Goal: Task Accomplishment & Management: Use online tool/utility

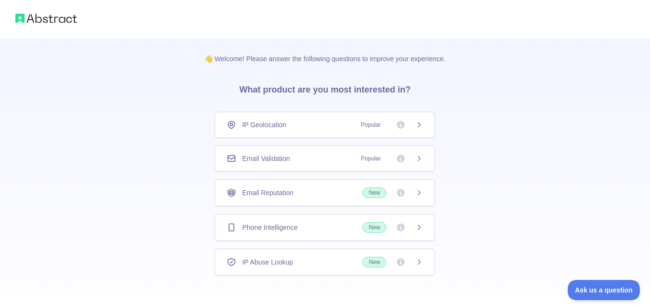
click at [314, 121] on div "IP Geolocation Popular" at bounding box center [325, 125] width 196 height 10
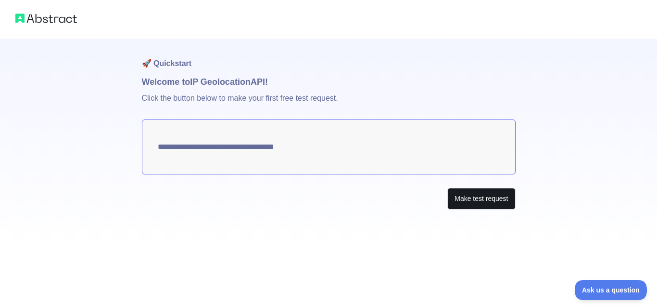
type textarea "**********"
click at [490, 196] on button "Make test request" at bounding box center [481, 199] width 68 height 22
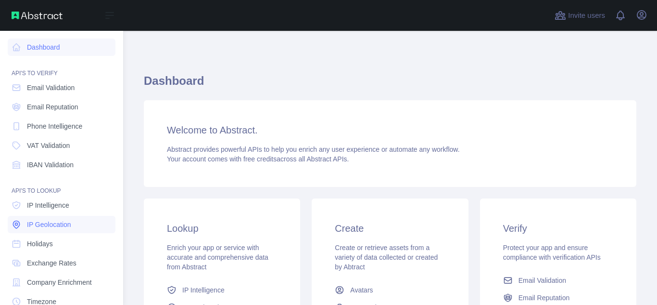
click at [54, 223] on span "IP Geolocation" at bounding box center [49, 224] width 44 height 10
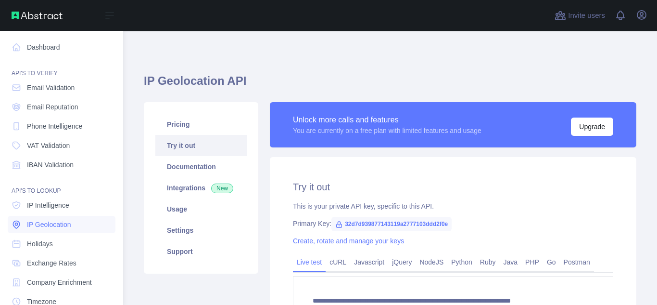
type textarea "**********"
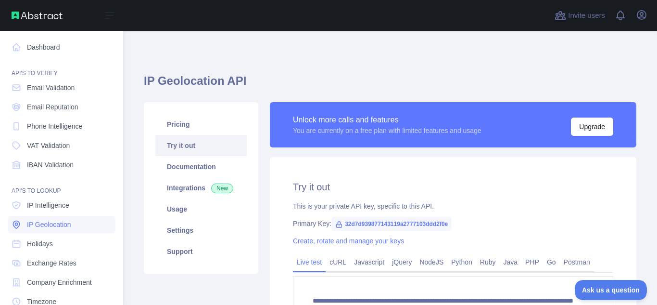
click at [42, 227] on span "IP Geolocation" at bounding box center [49, 224] width 44 height 10
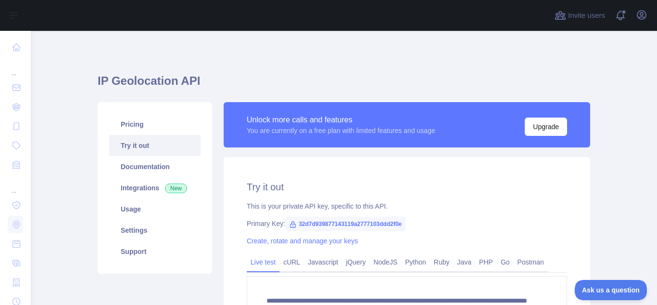
click at [443, 90] on h1 "IP Geolocation API" at bounding box center [344, 84] width 493 height 23
click at [137, 235] on link "Settings" at bounding box center [154, 229] width 91 height 21
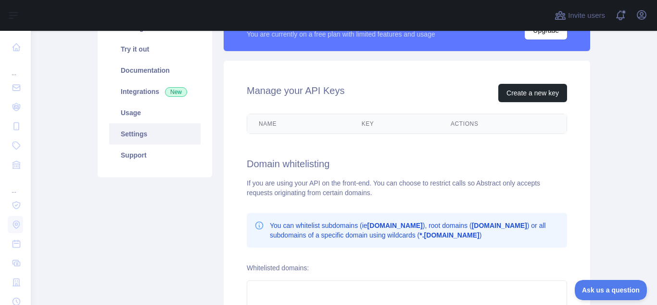
scroll to position [48, 0]
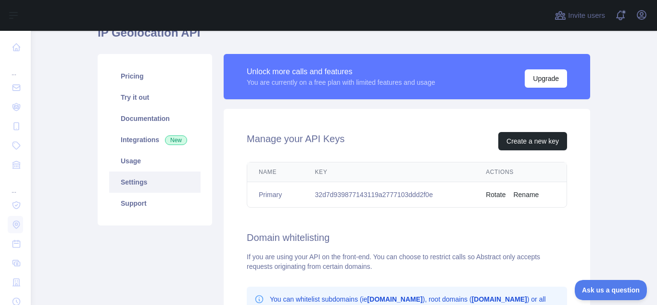
click at [344, 194] on td "32d7d939877143119a2777103ddd2f0e" at bounding box center [389, 194] width 171 height 25
copy td "32d7d939877143119a2777103ddd2f0e"
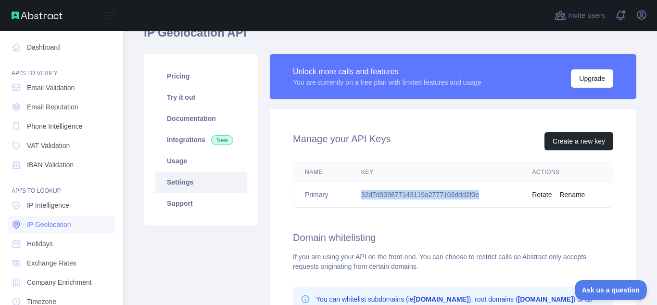
click at [33, 228] on span "IP Geolocation" at bounding box center [49, 224] width 44 height 10
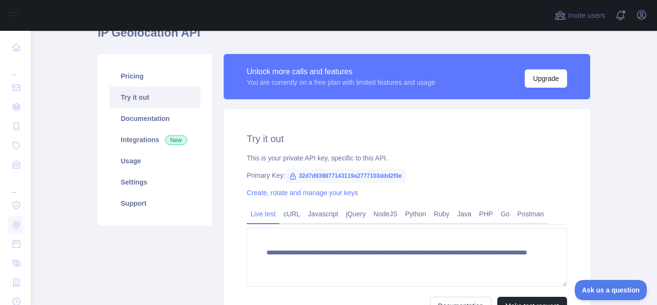
drag, startPoint x: 605, startPoint y: 0, endPoint x: 428, endPoint y: 6, distance: 177.1
click at [428, 6] on div at bounding box center [289, 15] width 503 height 31
click at [642, 15] on icon "button" at bounding box center [641, 15] width 9 height 9
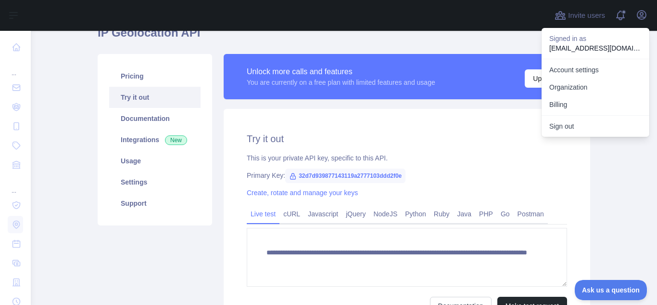
click at [464, 31] on h1 "IP Geolocation API" at bounding box center [344, 36] width 493 height 23
